Goal: Information Seeking & Learning: Learn about a topic

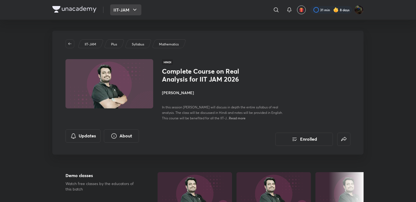
click at [123, 12] on button "IIT-JAM" at bounding box center [125, 9] width 31 height 11
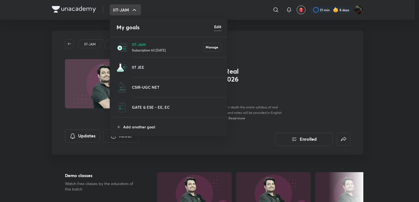
click at [89, 26] on div at bounding box center [209, 101] width 419 height 202
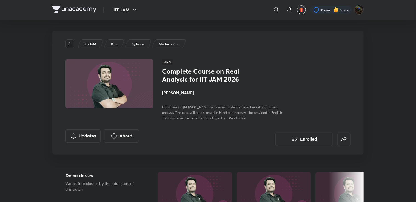
click at [71, 44] on icon "button" at bounding box center [69, 43] width 3 height 2
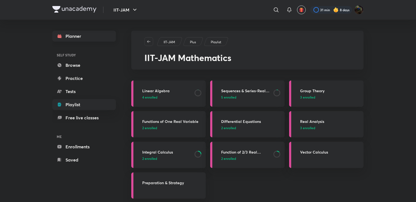
click at [82, 38] on link "Planner" at bounding box center [84, 36] width 64 height 11
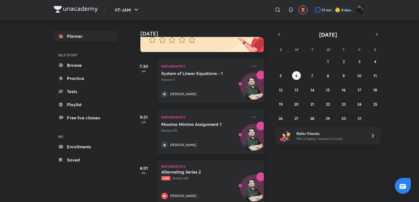
scroll to position [72, 0]
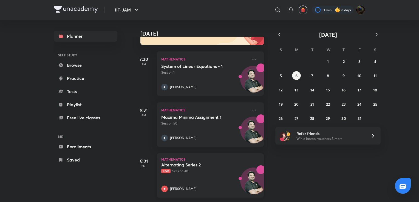
click at [165, 186] on icon at bounding box center [164, 189] width 7 height 7
